Goal: Information Seeking & Learning: Understand process/instructions

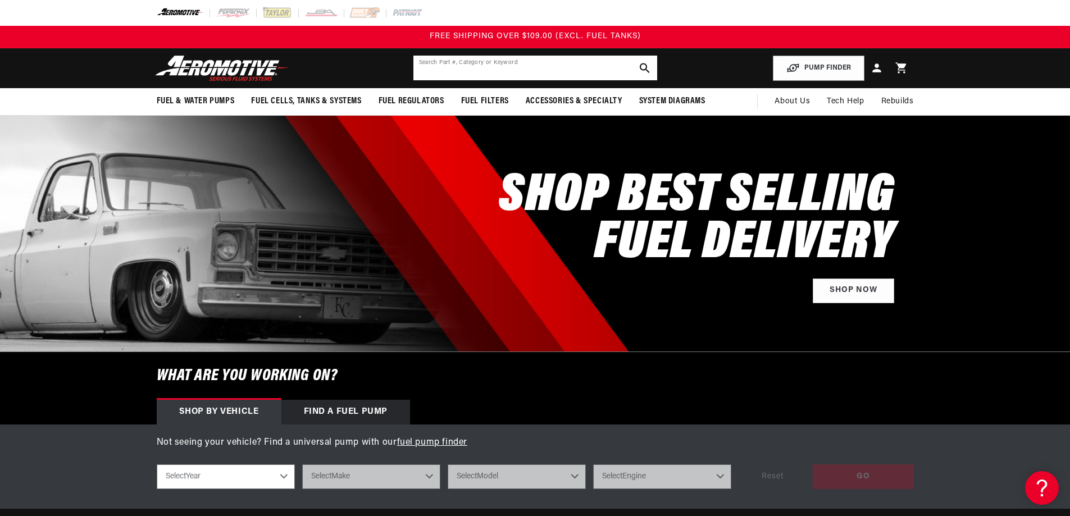
click at [429, 70] on input "text" at bounding box center [535, 68] width 244 height 25
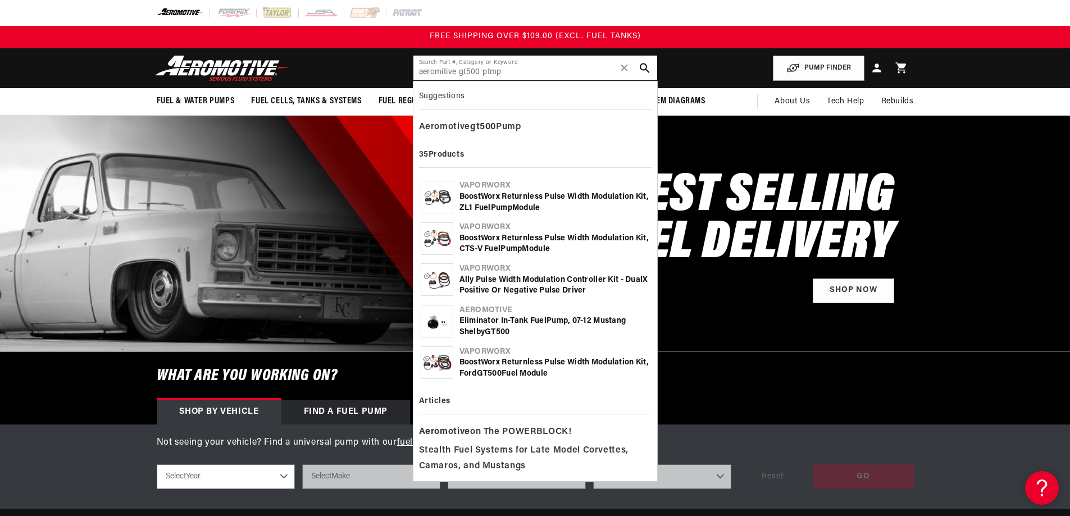
type input "aeromitive gt500 ptmp"
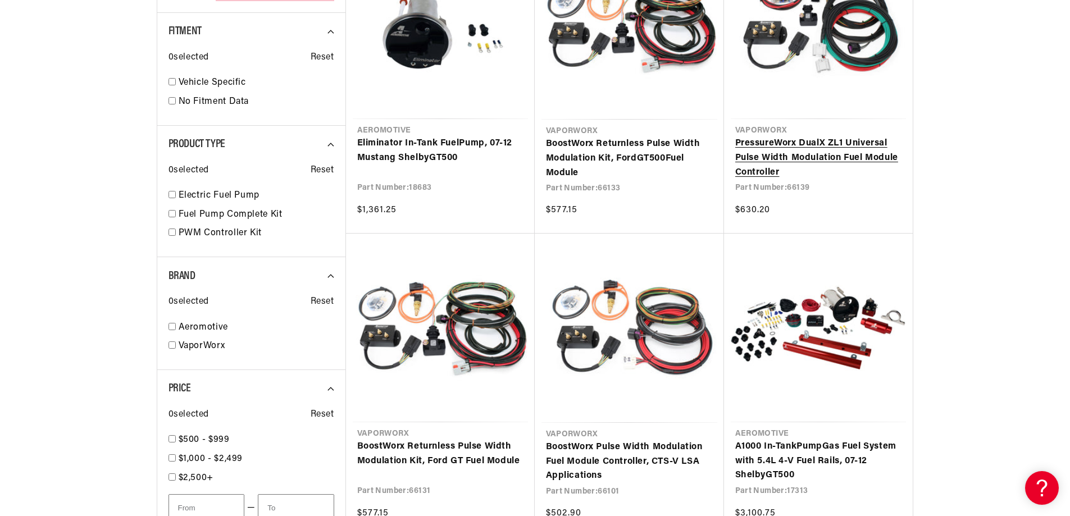
scroll to position [730, 0]
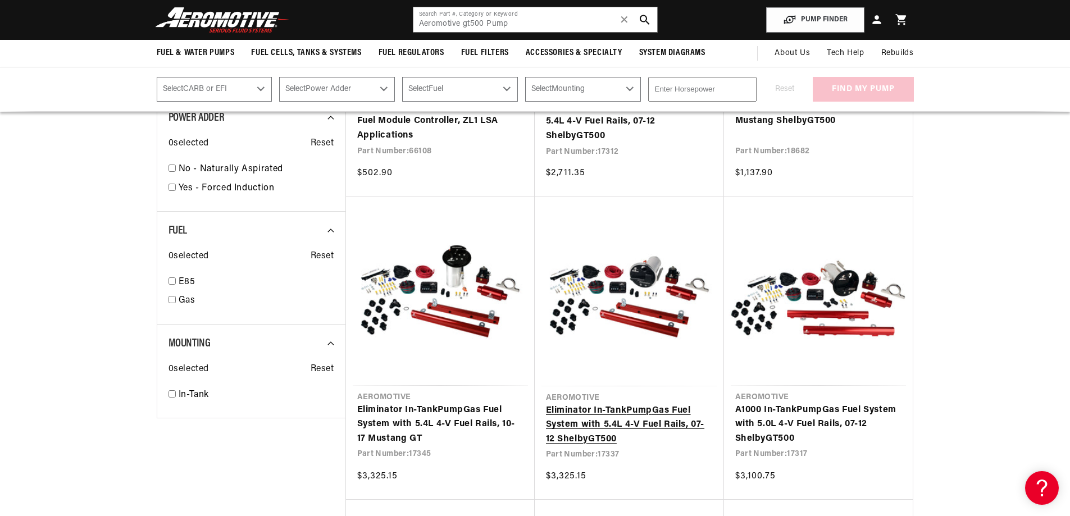
scroll to position [1067, 0]
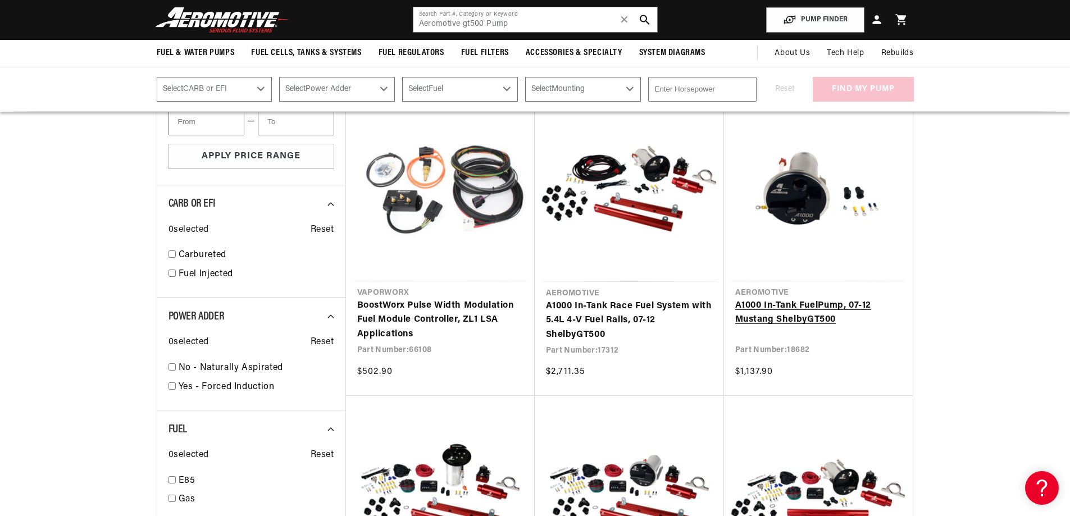
click at [784, 318] on link "A1000 In-Tank Fuel Pump , 07-12 Mustang Shelby GT500" at bounding box center [818, 313] width 166 height 29
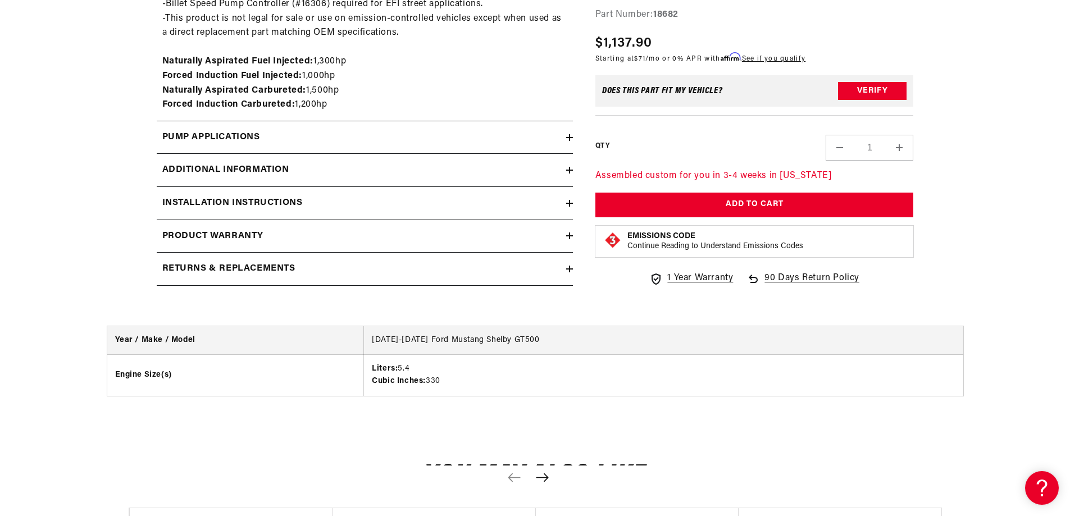
click at [318, 202] on div "Installation Instructions" at bounding box center [361, 203] width 409 height 15
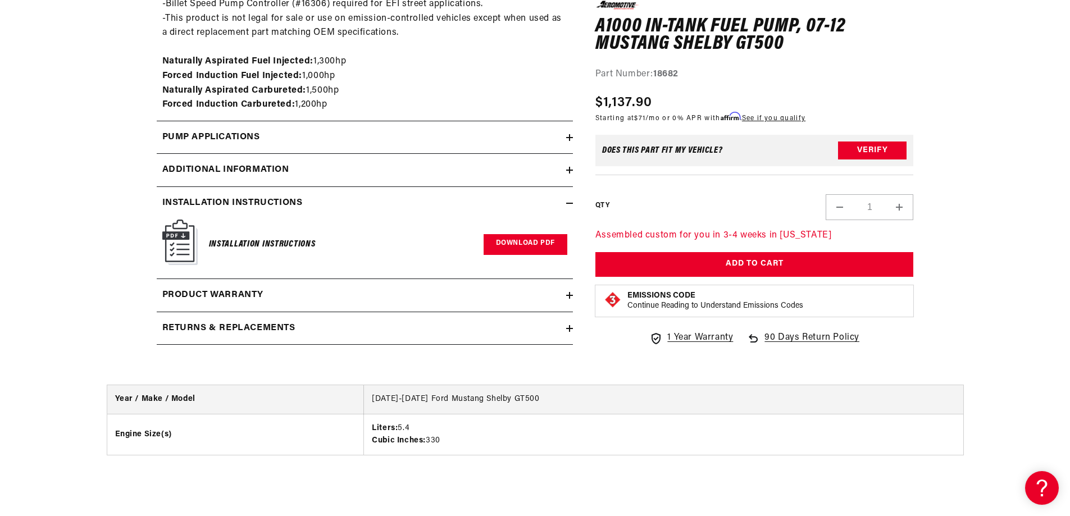
click at [509, 248] on link "Download PDF" at bounding box center [526, 244] width 84 height 21
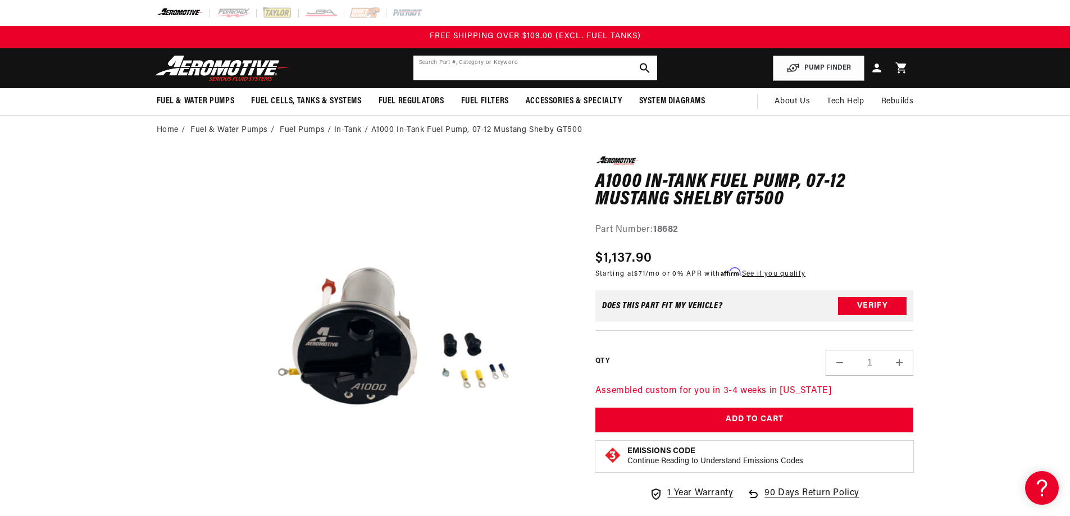
click at [438, 68] on input "text" at bounding box center [535, 68] width 244 height 25
type input "controller"
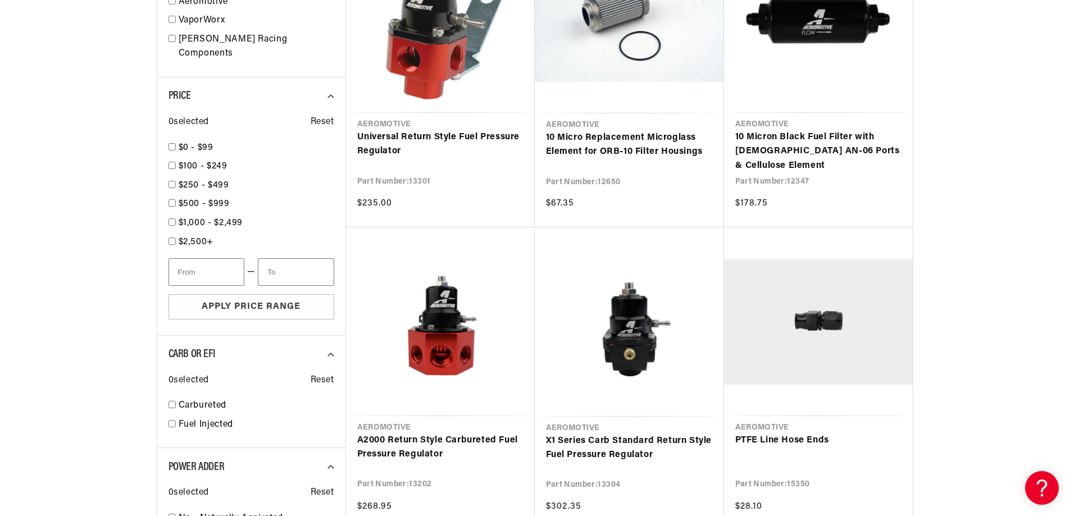
scroll to position [1516, 0]
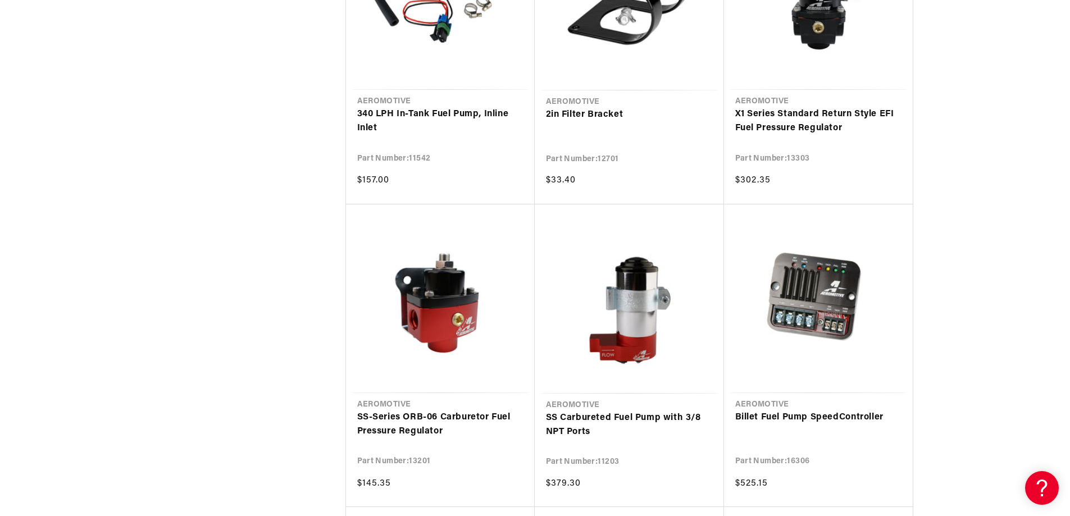
scroll to position [2527, 0]
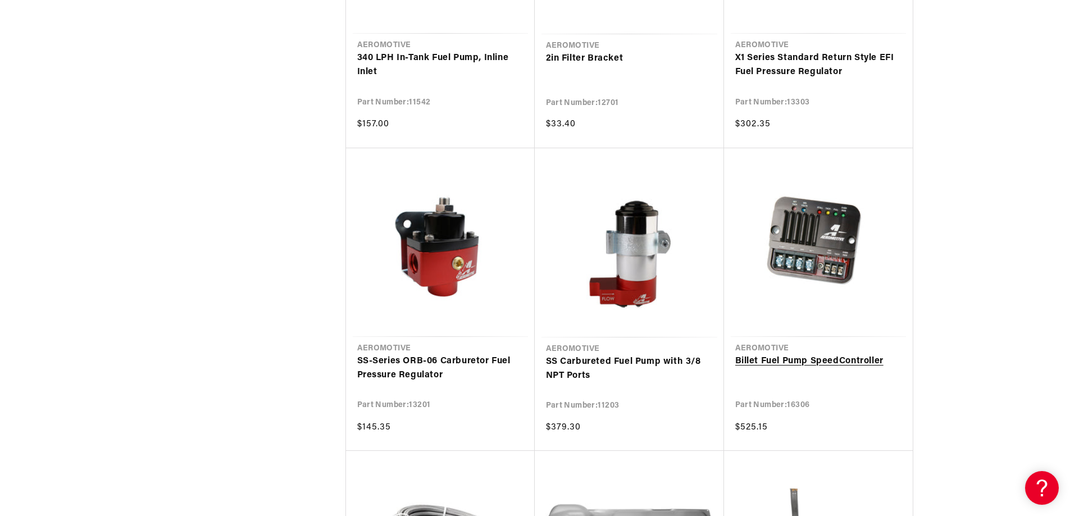
click at [822, 354] on link "Billet Fuel Pump Speed Controller" at bounding box center [818, 361] width 166 height 15
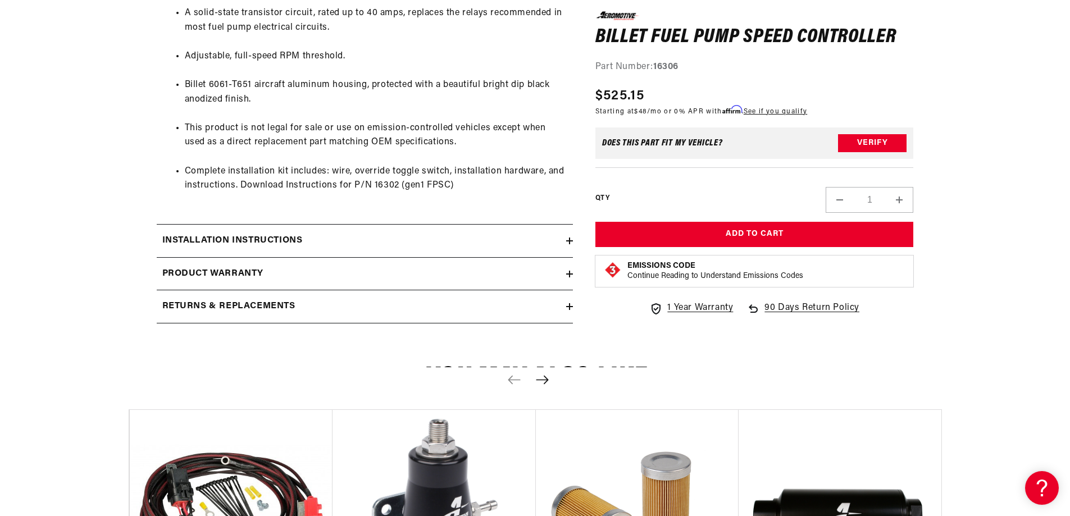
click at [568, 244] on icon at bounding box center [569, 241] width 7 height 7
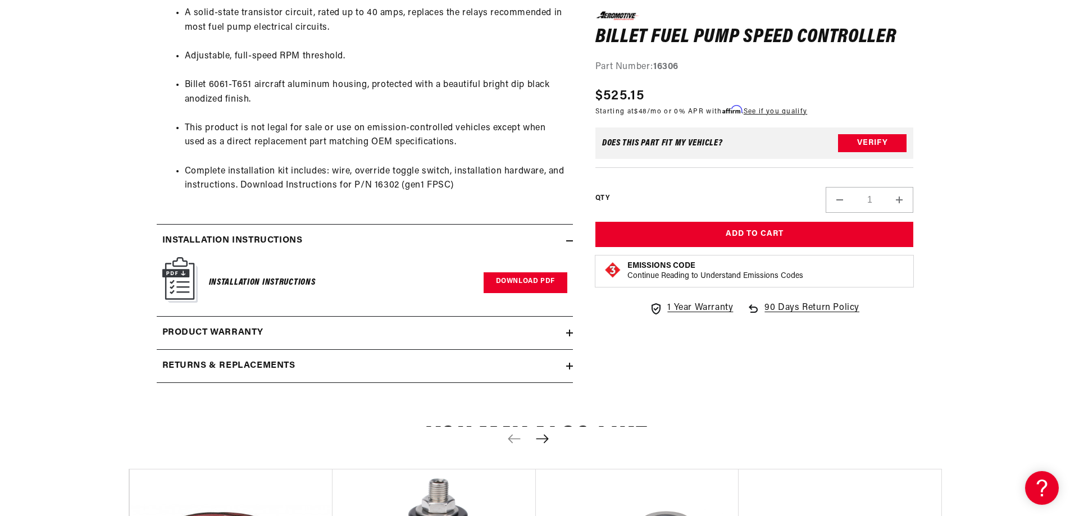
click at [523, 284] on link "Download PDF" at bounding box center [526, 282] width 84 height 21
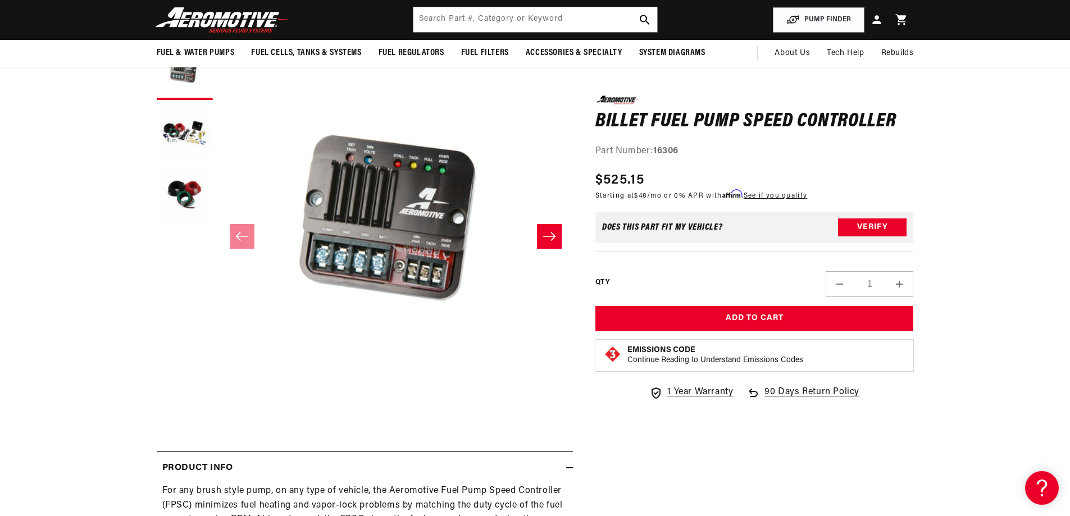
click at [546, 237] on icon "Slide right" at bounding box center [549, 236] width 13 height 11
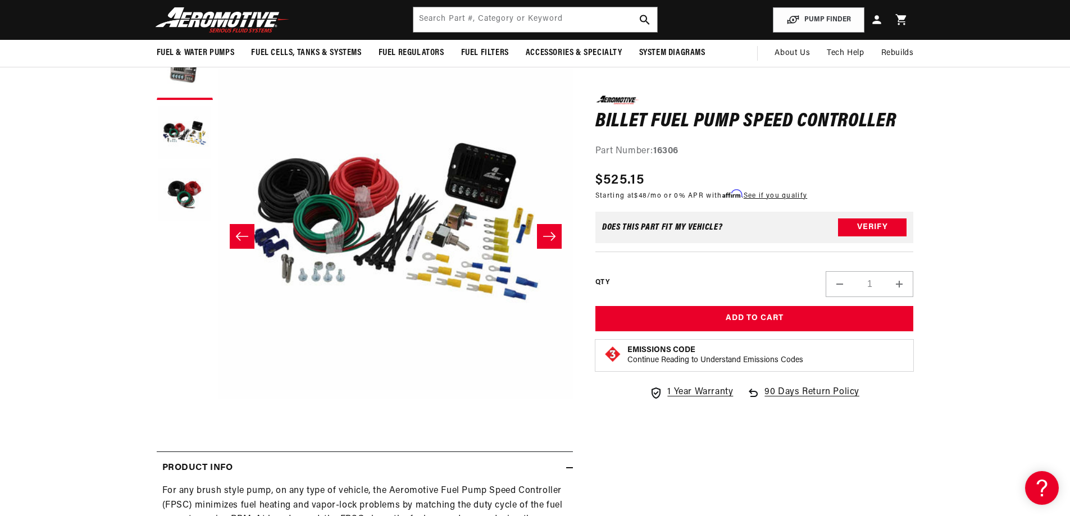
click at [546, 238] on icon "Slide right" at bounding box center [549, 236] width 13 height 11
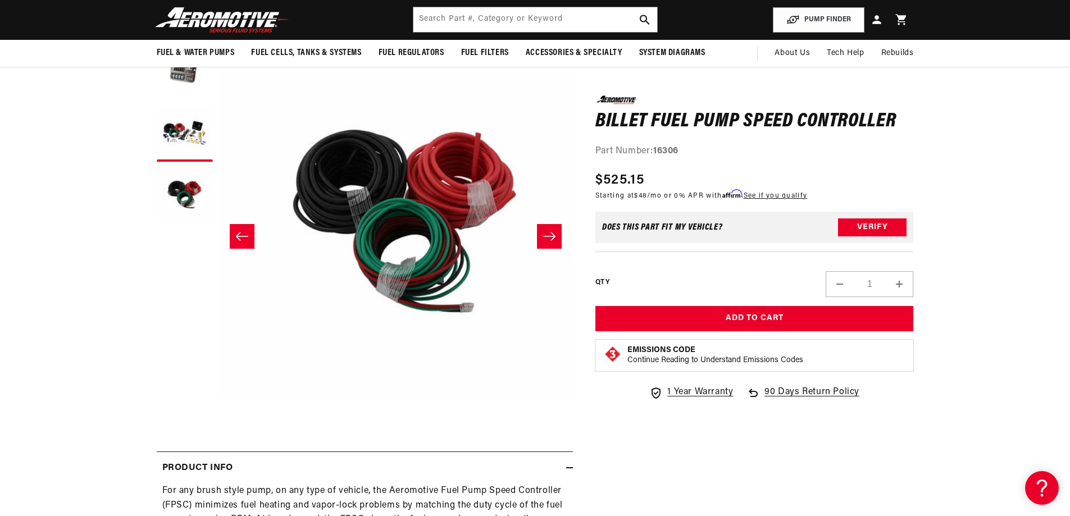
scroll to position [0, 709]
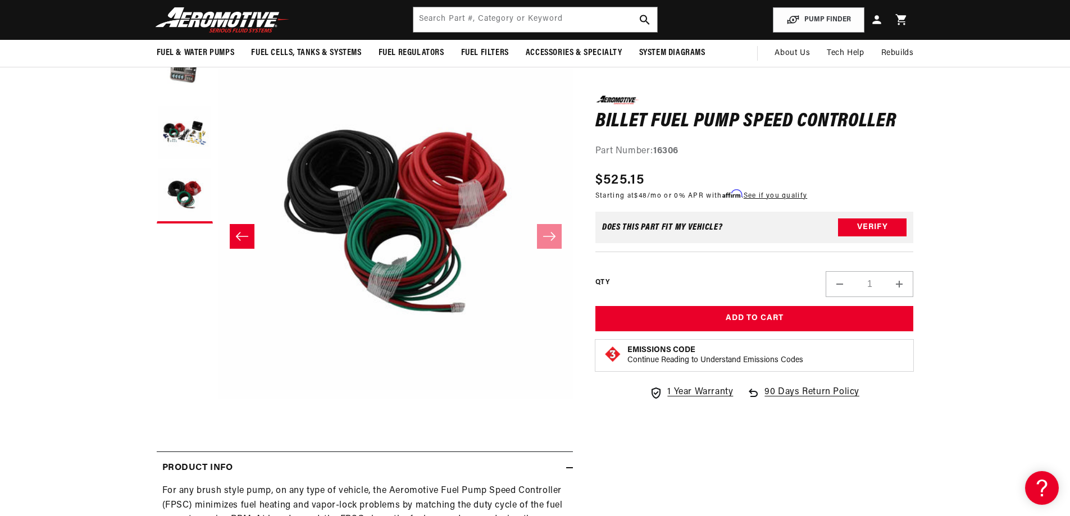
click at [240, 236] on icon "Slide left" at bounding box center [241, 236] width 13 height 11
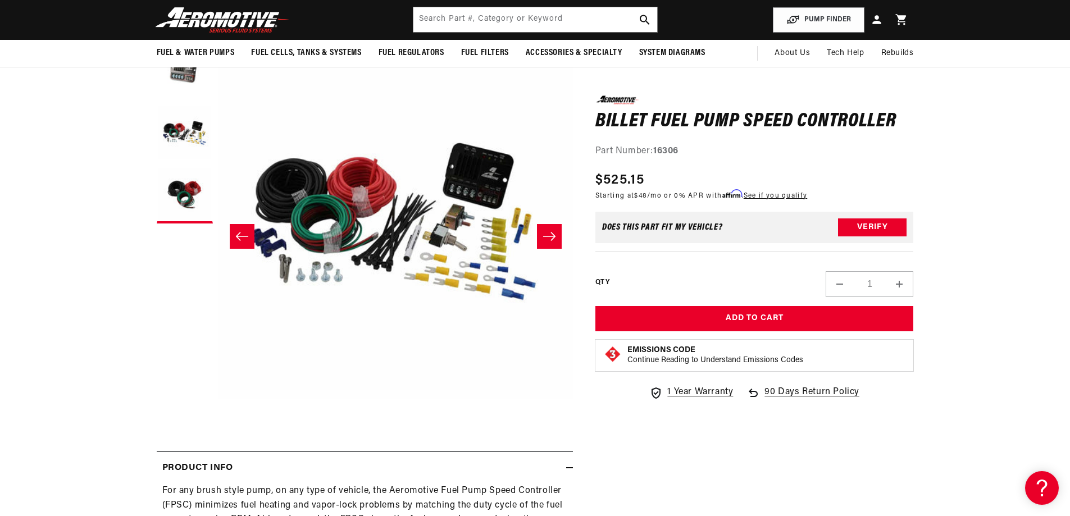
click at [240, 236] on icon "Slide left" at bounding box center [241, 236] width 13 height 11
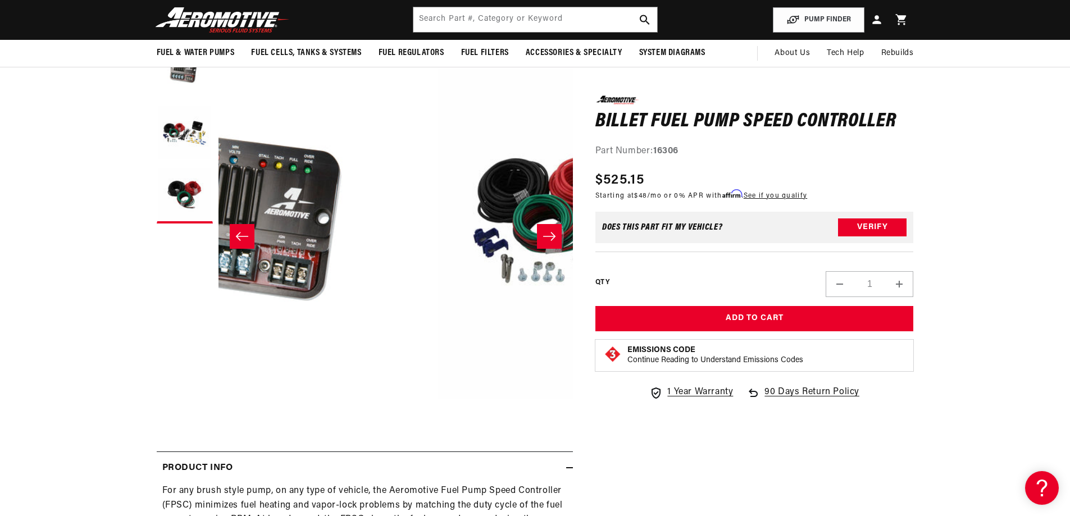
scroll to position [0, 6]
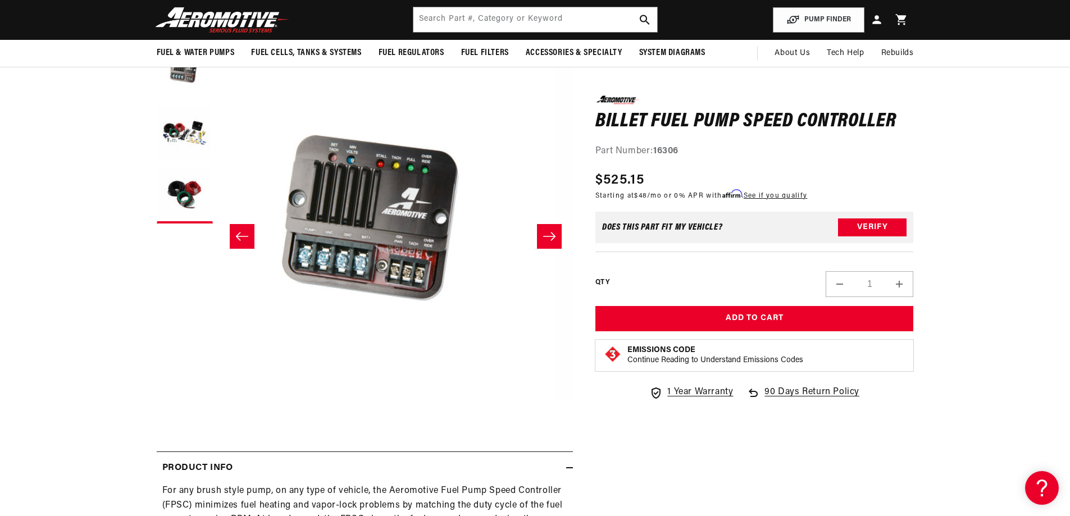
click at [240, 236] on icon "Slide left" at bounding box center [241, 236] width 13 height 11
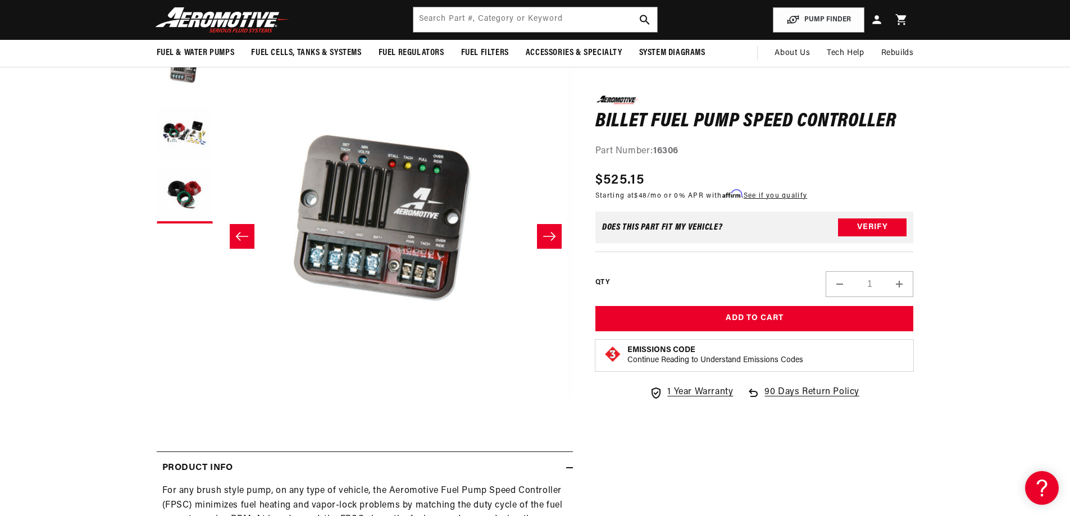
scroll to position [0, 0]
